Goal: Navigation & Orientation: Find specific page/section

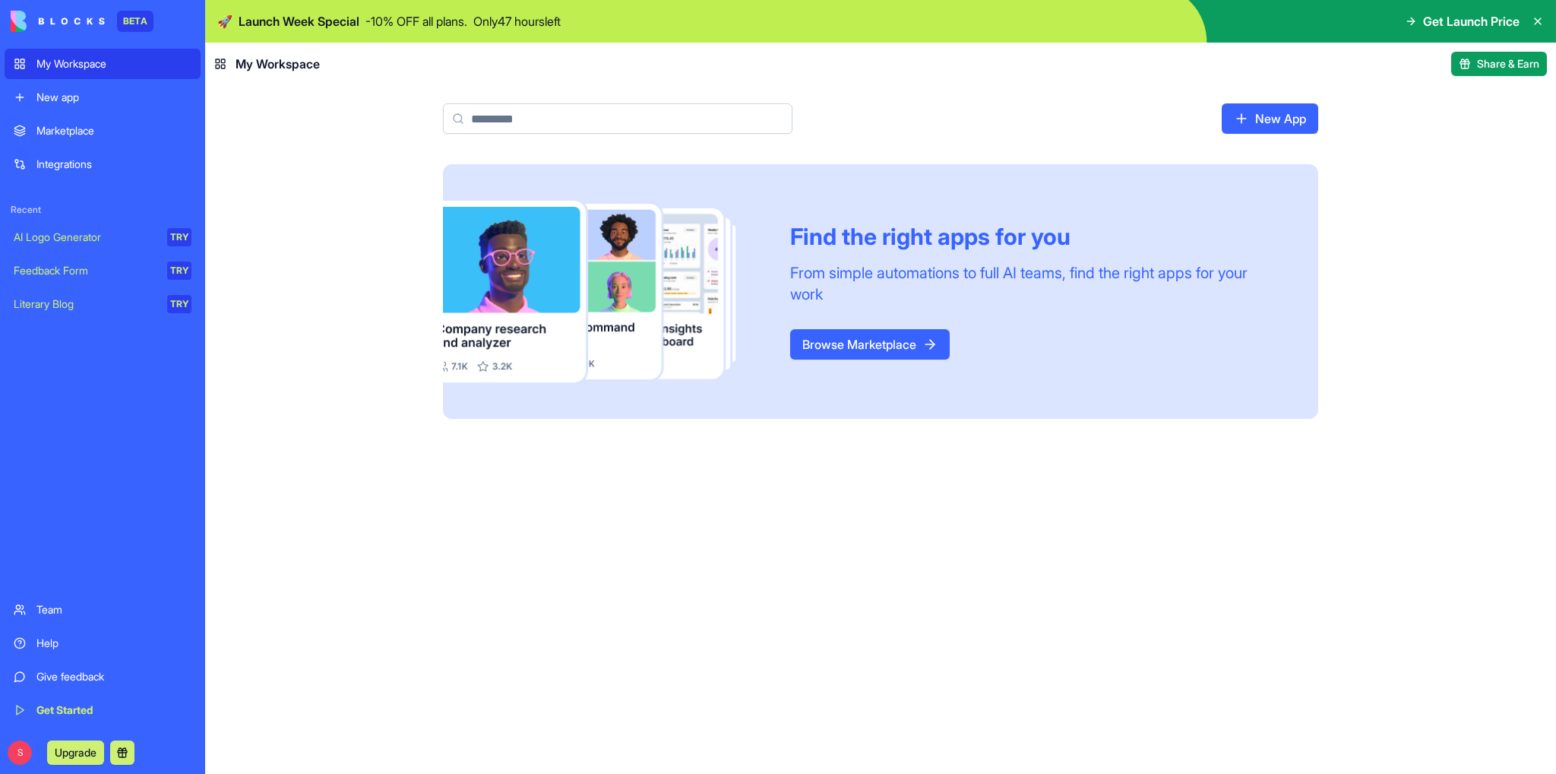
click at [882, 339] on link "Browse Marketplace" at bounding box center [870, 344] width 160 height 30
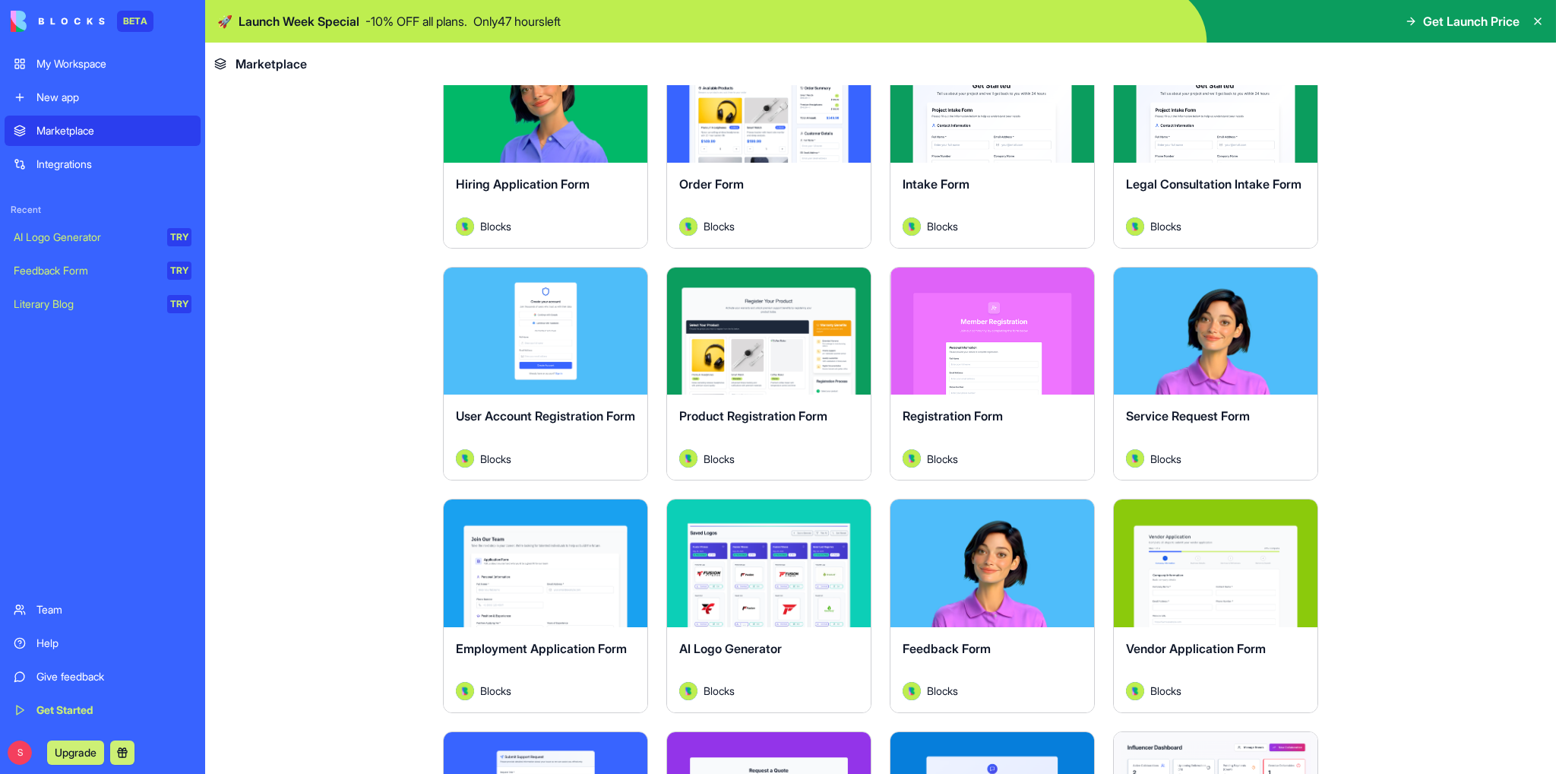
scroll to position [380, 0]
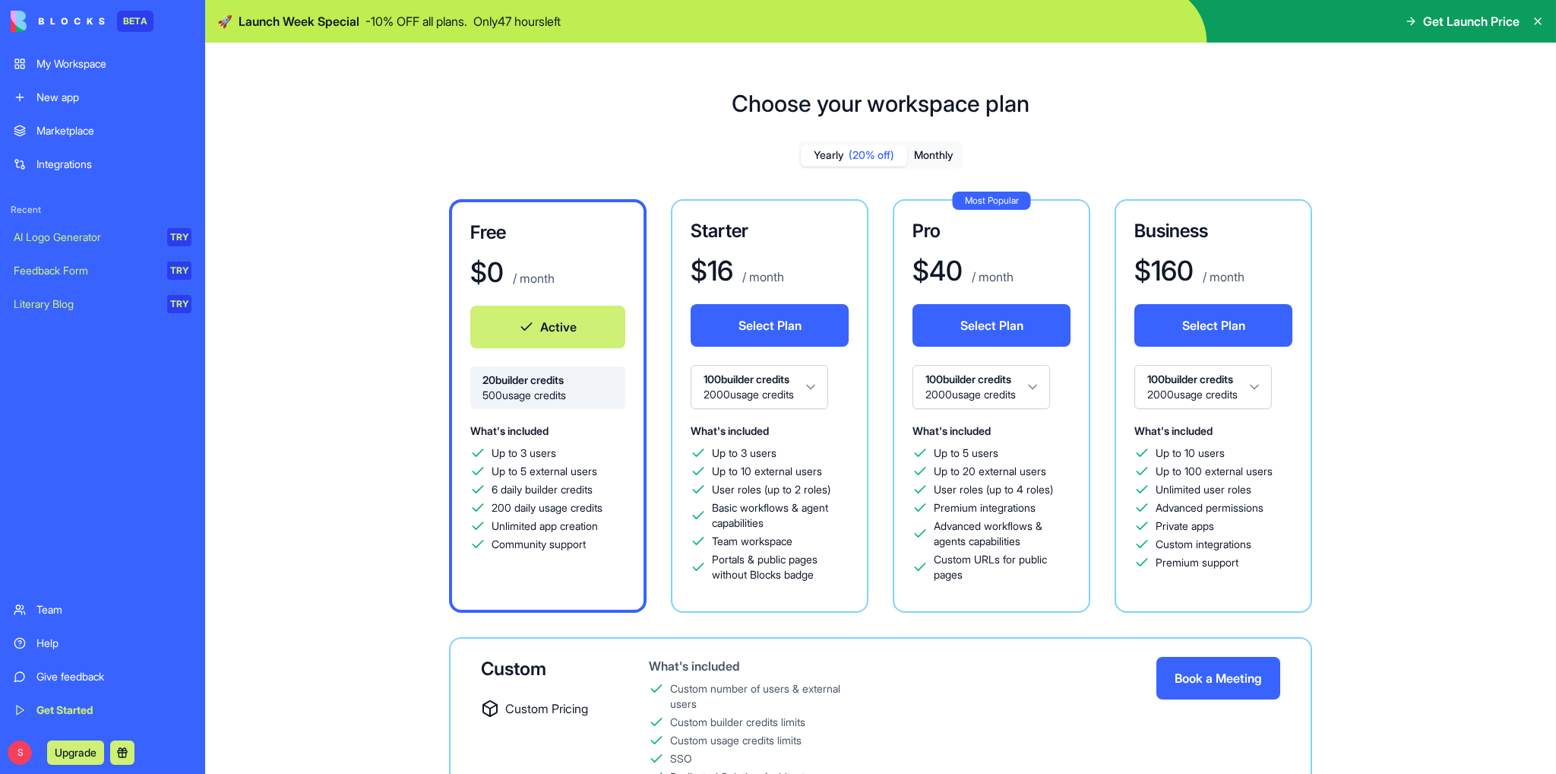
scroll to position [72, 0]
